Goal: Navigation & Orientation: Find specific page/section

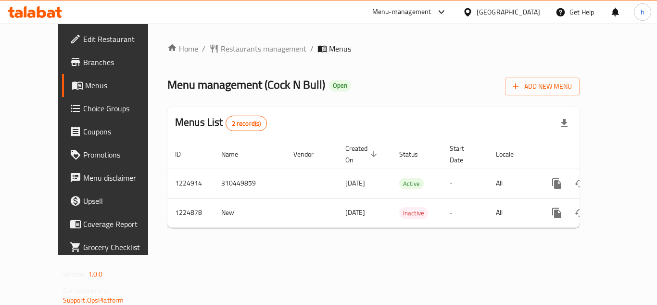
click at [436, 14] on div at bounding box center [441, 12] width 12 height 12
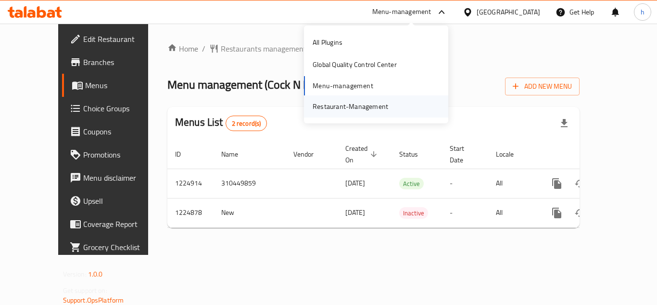
click at [387, 102] on div "Restaurant-Management" at bounding box center [350, 106] width 91 height 22
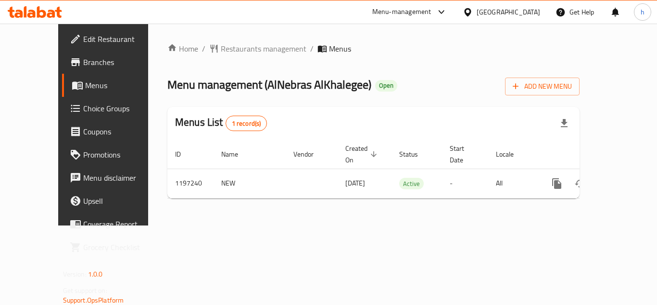
click at [432, 12] on div "Menu-management" at bounding box center [401, 12] width 59 height 12
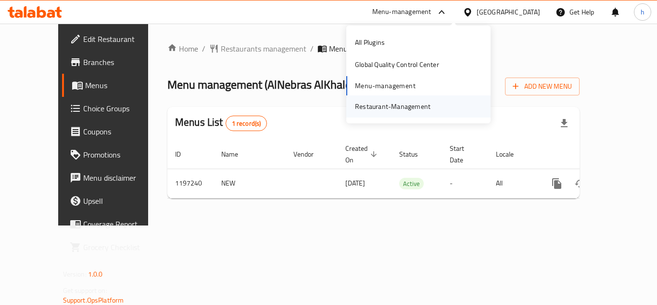
click at [432, 105] on div "Restaurant-Management" at bounding box center [392, 106] width 91 height 22
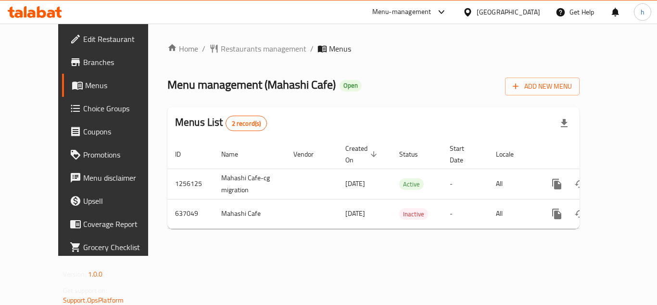
click at [524, 13] on div "[GEOGRAPHIC_DATA]" at bounding box center [509, 12] width 64 height 11
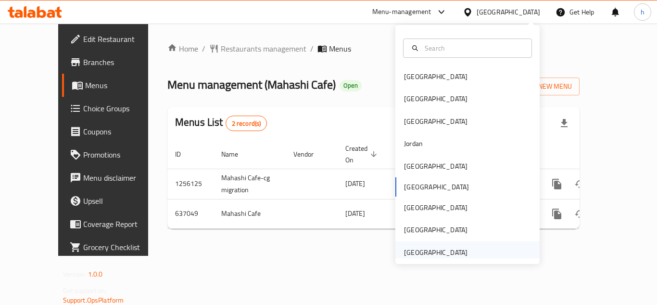
click at [466, 247] on div "[GEOGRAPHIC_DATA]" at bounding box center [435, 252] width 79 height 22
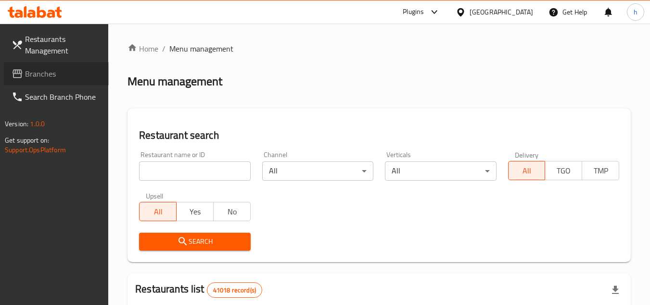
click at [70, 78] on span "Branches" at bounding box center [63, 74] width 76 height 12
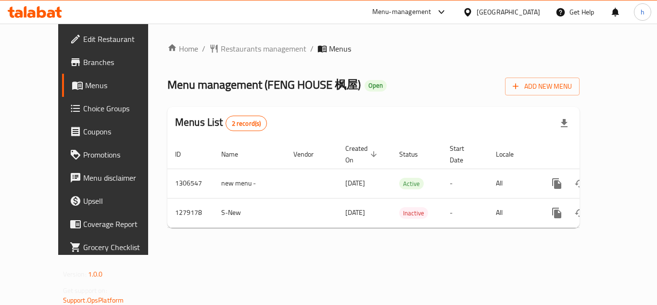
click at [447, 16] on icon at bounding box center [442, 12] width 12 height 12
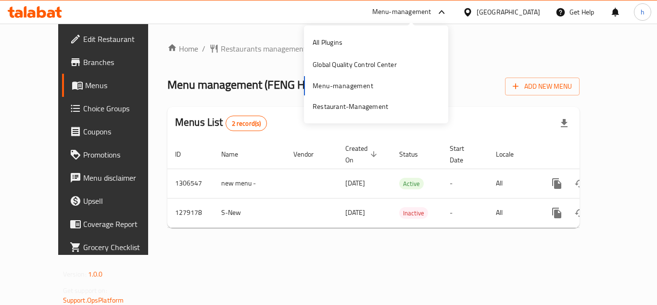
click at [471, 16] on icon at bounding box center [468, 12] width 10 height 10
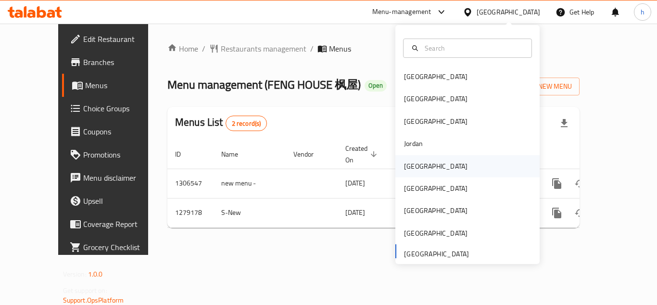
click at [420, 169] on div "[GEOGRAPHIC_DATA]" at bounding box center [435, 166] width 79 height 22
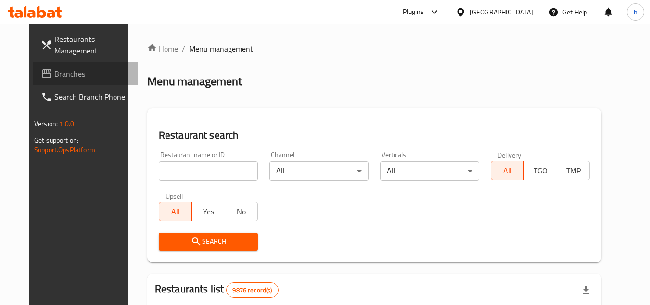
click at [47, 66] on link "Branches" at bounding box center [85, 73] width 105 height 23
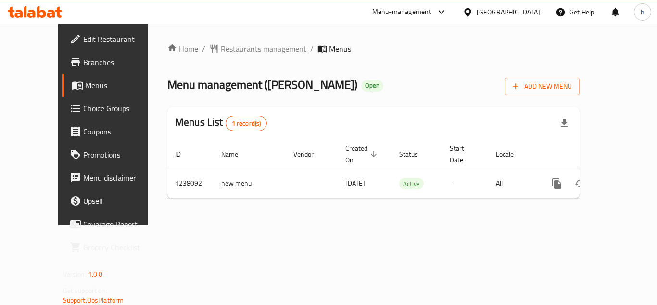
click at [477, 17] on div at bounding box center [470, 12] width 14 height 11
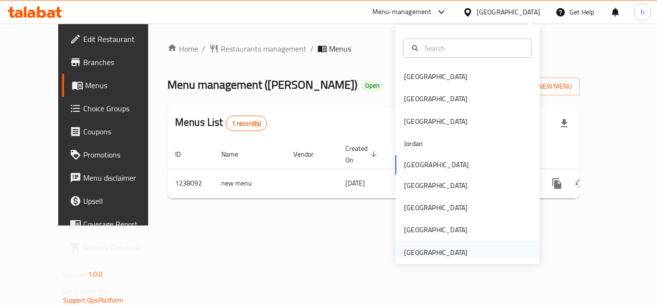
click at [427, 255] on div "[GEOGRAPHIC_DATA]" at bounding box center [436, 252] width 64 height 11
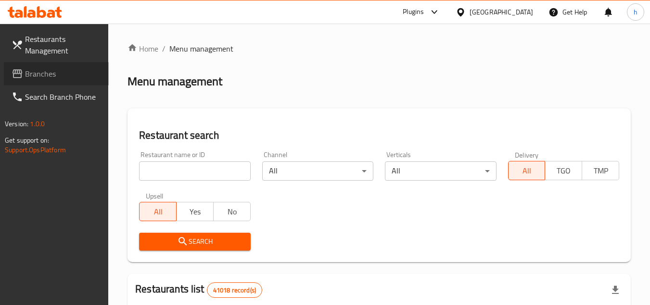
click at [76, 74] on span "Branches" at bounding box center [63, 74] width 76 height 12
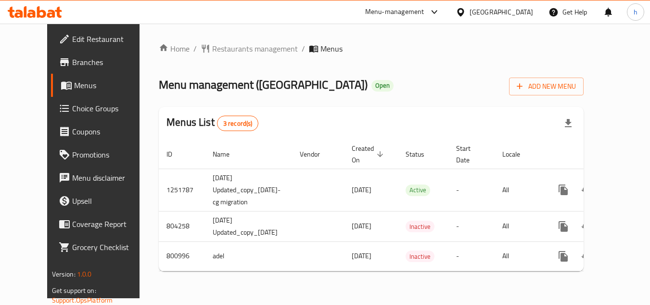
click at [486, 20] on div "United Arab Emirates" at bounding box center [494, 11] width 93 height 23
click at [488, 12] on div "United Arab Emirates" at bounding box center [502, 12] width 64 height 11
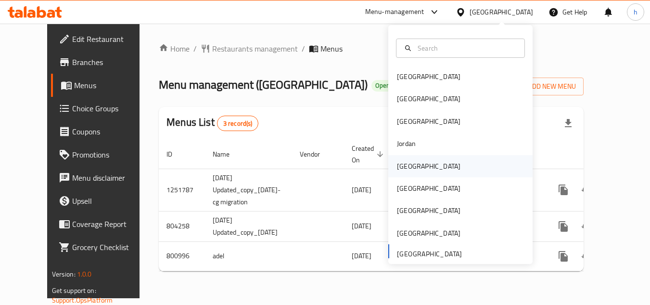
click at [422, 164] on div "[GEOGRAPHIC_DATA]" at bounding box center [460, 166] width 144 height 22
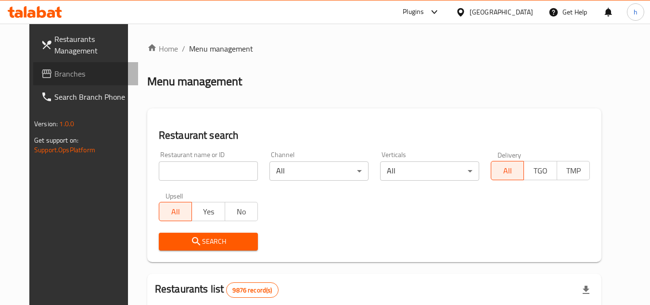
click at [66, 65] on link "Branches" at bounding box center [85, 73] width 105 height 23
